Goal: Task Accomplishment & Management: Use online tool/utility

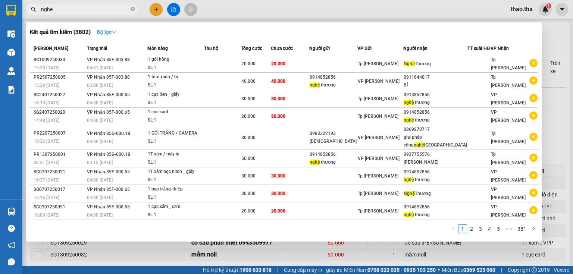
type input "nghe"
click at [115, 32] on icon "down" at bounding box center [114, 31] width 5 height 5
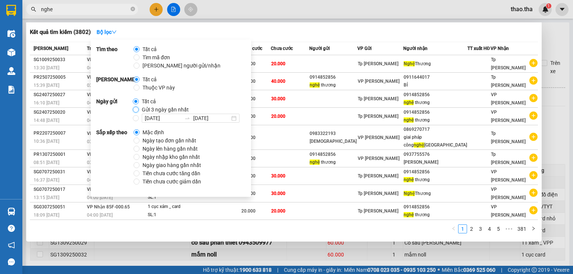
click at [136, 110] on input "Gửi 3 ngày gần nhất" at bounding box center [136, 110] width 6 height 6
radio input "true"
radio input "false"
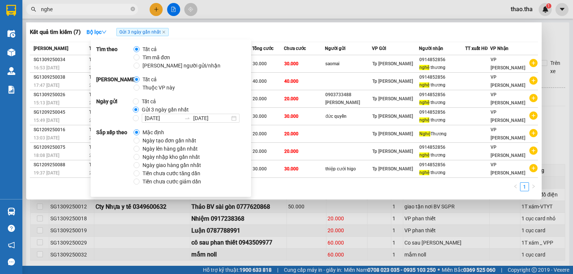
click at [281, 185] on div "1" at bounding box center [284, 189] width 508 height 13
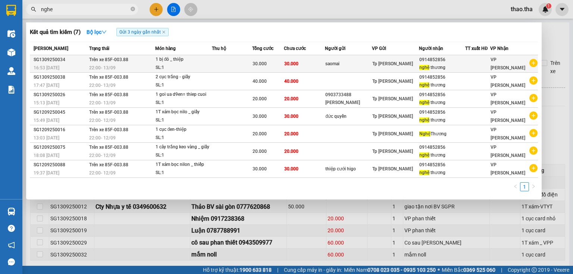
click at [195, 65] on div "SL: 1" at bounding box center [184, 68] width 56 height 8
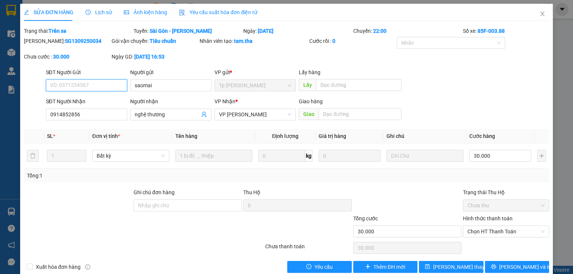
type input "saomai"
type input "0914852856"
type input "nghệ thương"
type input "30.000"
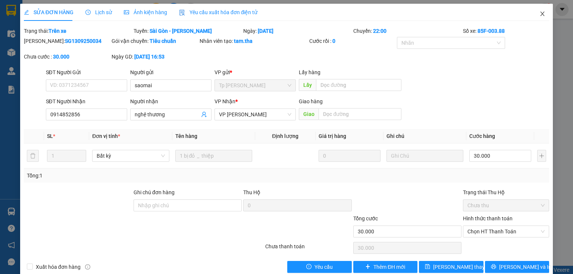
click at [540, 16] on icon "close" at bounding box center [543, 14] width 6 height 6
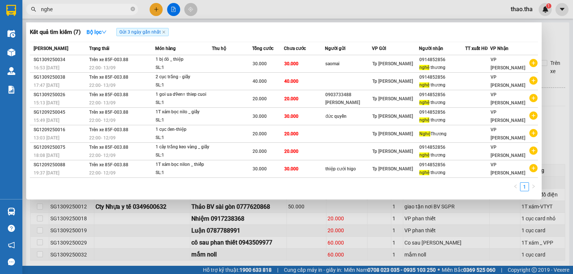
click at [67, 6] on input "nghe" at bounding box center [85, 9] width 88 height 8
